Goal: Task Accomplishment & Management: Manage account settings

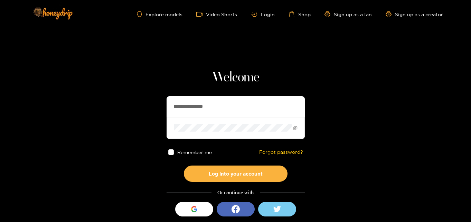
drag, startPoint x: 239, startPoint y: 110, endPoint x: 108, endPoint y: 101, distance: 130.7
click at [108, 101] on section "**********" at bounding box center [235, 123] width 471 height 246
paste input "text"
type input "**********"
click at [73, 117] on section "**********" at bounding box center [235, 123] width 471 height 246
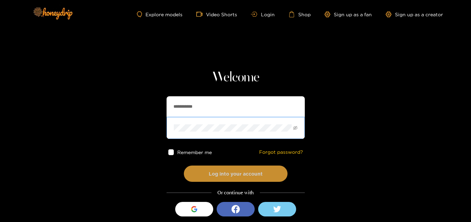
click at [207, 176] on button "Log into your account" at bounding box center [236, 173] width 104 height 16
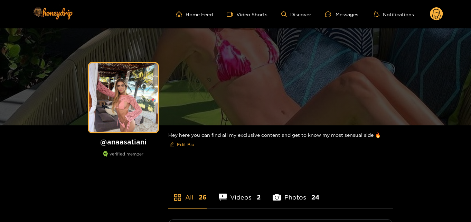
click at [437, 12] on icon at bounding box center [437, 15] width 8 height 12
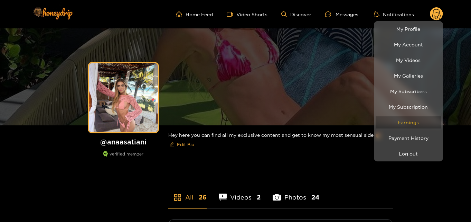
click at [417, 123] on link "Earnings" at bounding box center [409, 122] width 66 height 12
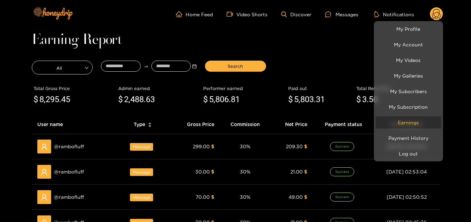
scroll to position [35, 0]
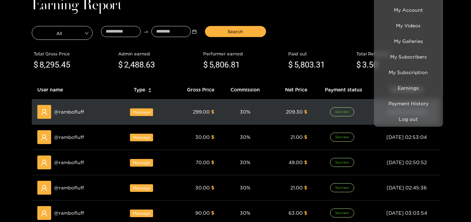
click at [219, 108] on div at bounding box center [235, 111] width 471 height 222
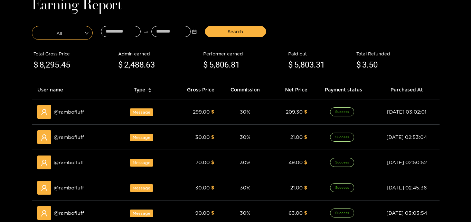
click at [56, 32] on span "All" at bounding box center [62, 33] width 61 height 10
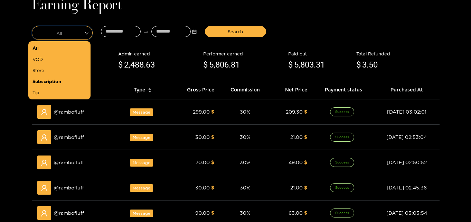
click at [72, 81] on div "Subscription" at bounding box center [59, 81] width 54 height 8
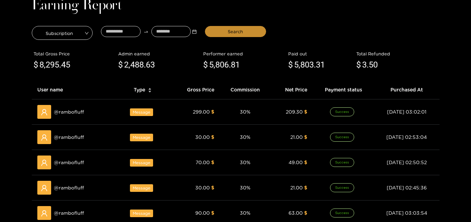
click at [222, 31] on button "Search" at bounding box center [235, 31] width 61 height 11
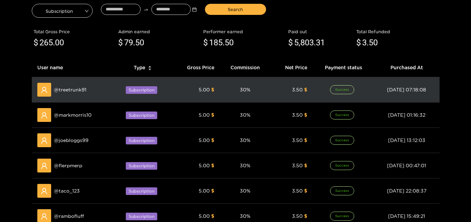
scroll to position [69, 0]
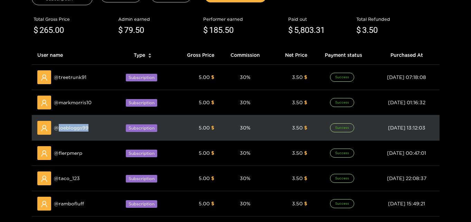
drag, startPoint x: 94, startPoint y: 132, endPoint x: 50, endPoint y: 14, distance: 126.3
click at [55, 130] on div "@ joebloggs99" at bounding box center [73, 128] width 72 height 14
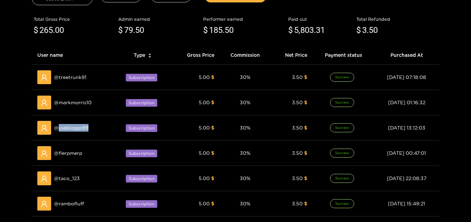
copy span "joebloggs99"
